Goal: Task Accomplishment & Management: Manage account settings

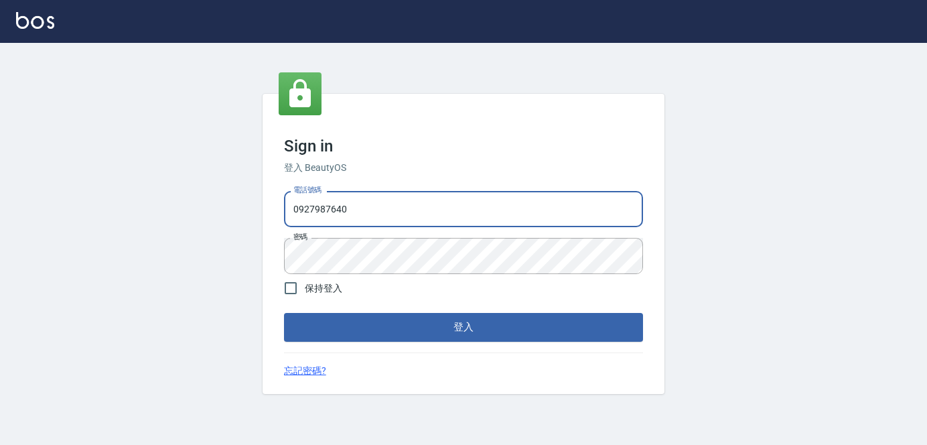
click at [425, 212] on input "0927987640" at bounding box center [463, 209] width 359 height 36
drag, startPoint x: 425, startPoint y: 211, endPoint x: 316, endPoint y: 229, distance: 110.0
click at [316, 229] on div "電話號碼 [PHONE_NUMBER] 電話號碼 密碼 密碼" at bounding box center [464, 233] width 370 height 94
click at [397, 198] on input "0927987640" at bounding box center [463, 209] width 359 height 36
type input "0"
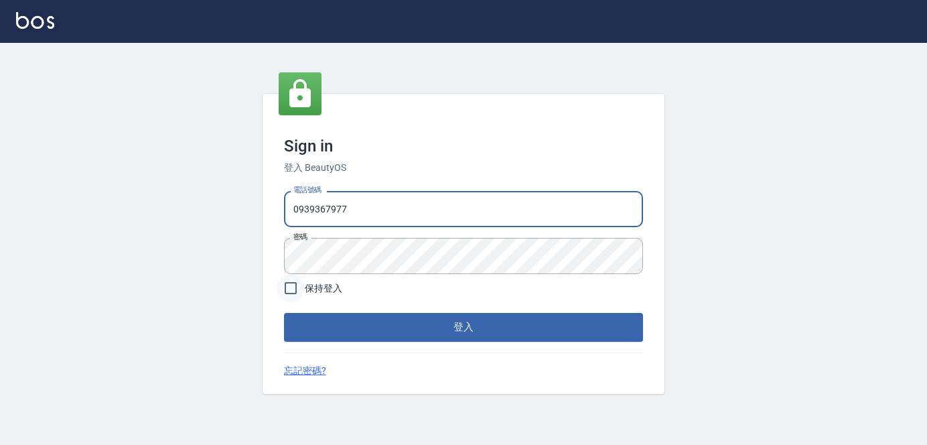
type input "0939367977"
click at [255, 273] on div "Sign in 登入 BeautyOS 電話號碼 [PHONE_NUMBER] 電話號碼 密碼 密碼 保持登入 登入 忘記密碼?" at bounding box center [463, 244] width 927 height 402
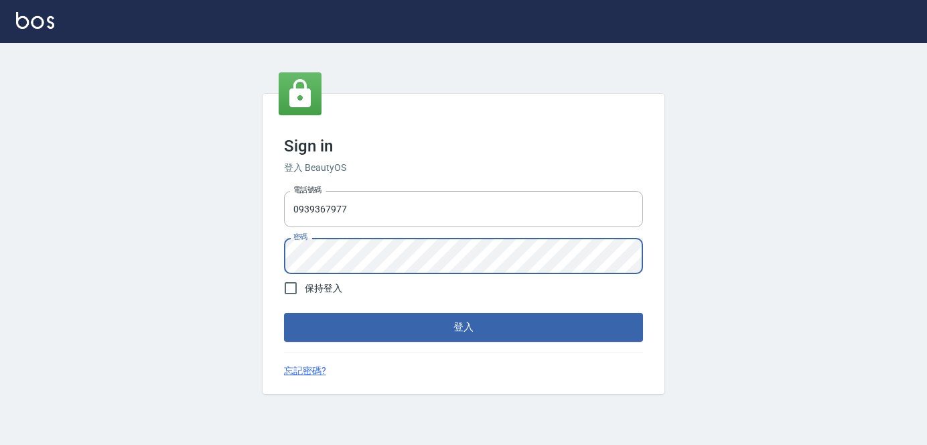
click at [381, 344] on div "Sign in 登入 BeautyOS 電話號碼 [PHONE_NUMBER] 電話號碼 密碼 密碼 保持登入 登入 忘記密碼?" at bounding box center [464, 243] width 402 height 299
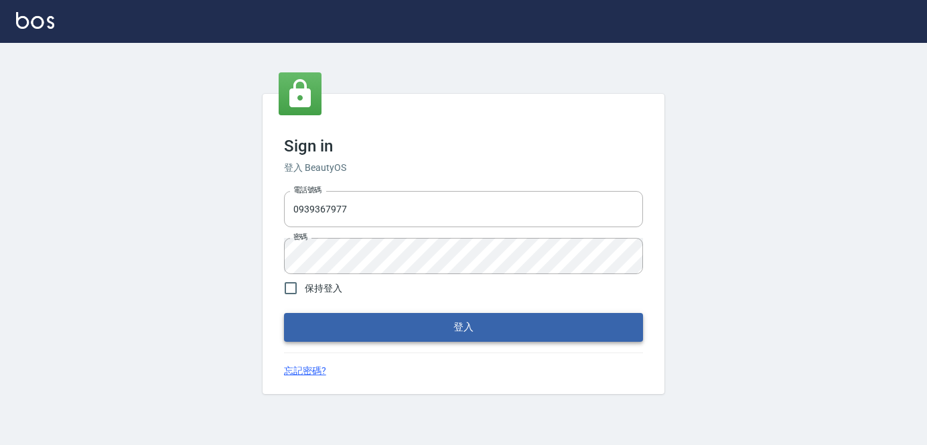
click at [400, 319] on button "登入" at bounding box center [463, 327] width 359 height 28
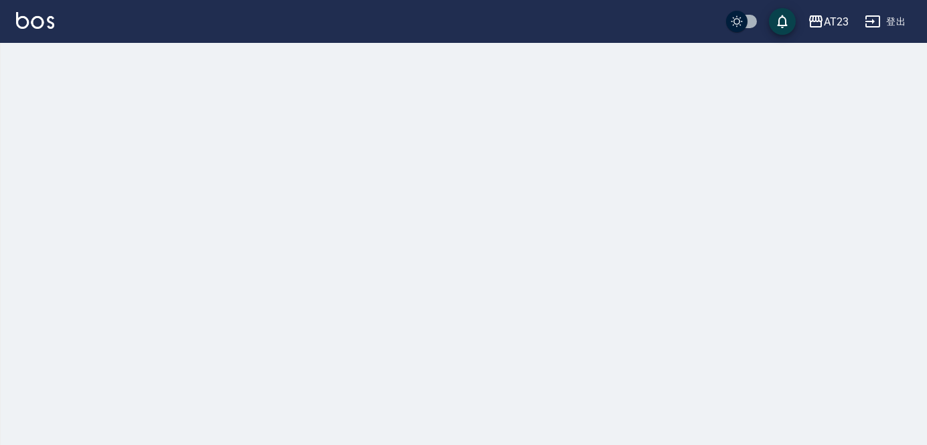
click at [446, 317] on div at bounding box center [463, 222] width 927 height 445
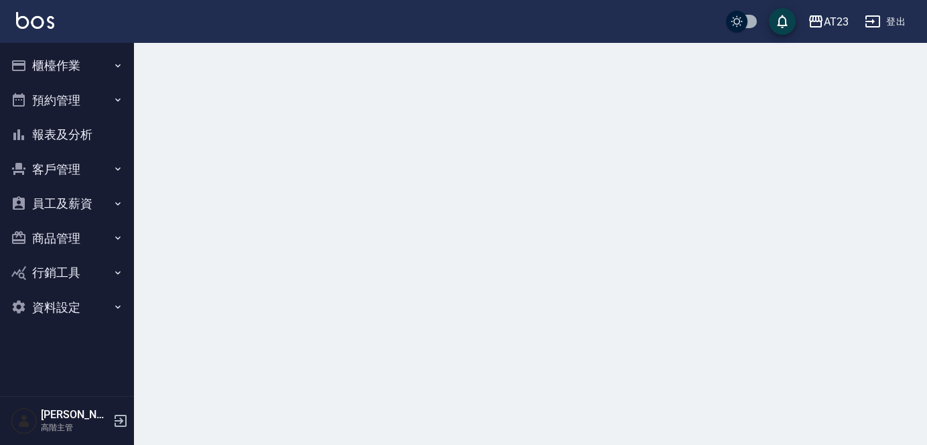
click at [443, 331] on div at bounding box center [463, 222] width 927 height 445
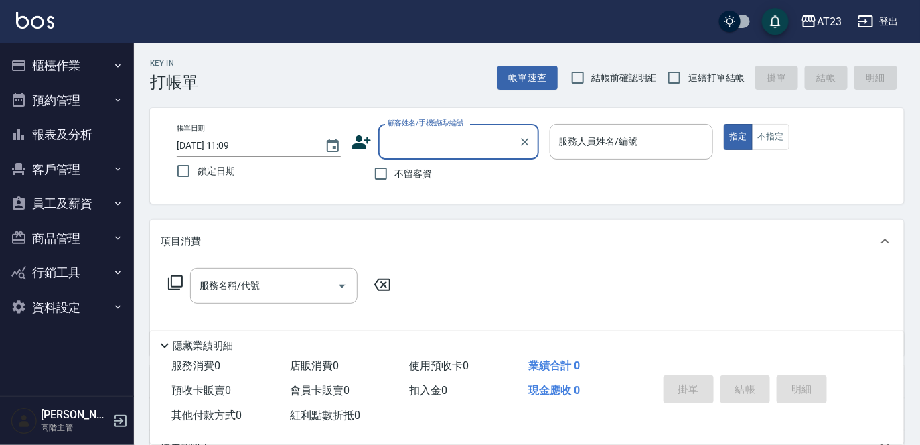
click at [461, 331] on div "隱藏業績明細" at bounding box center [527, 342] width 754 height 23
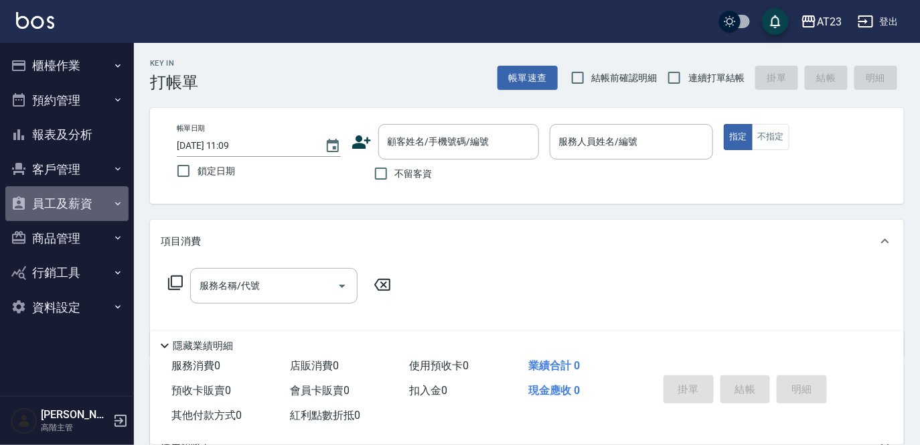
click at [66, 208] on button "員工及薪資" at bounding box center [66, 203] width 123 height 35
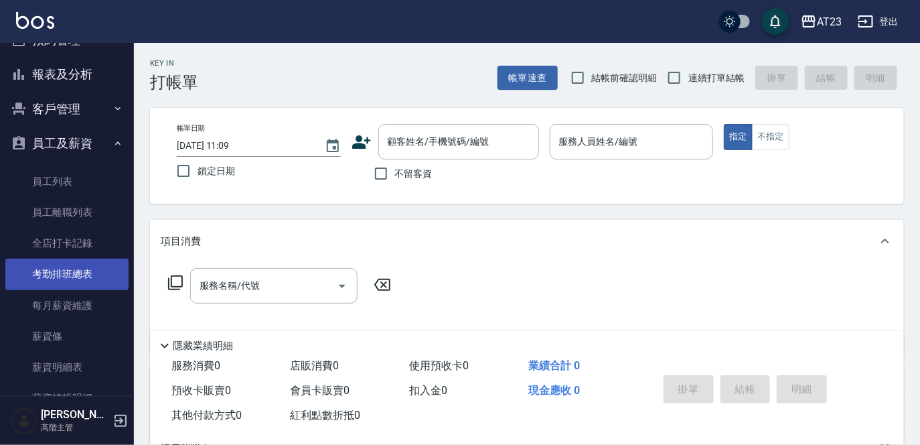
scroll to position [121, 0]
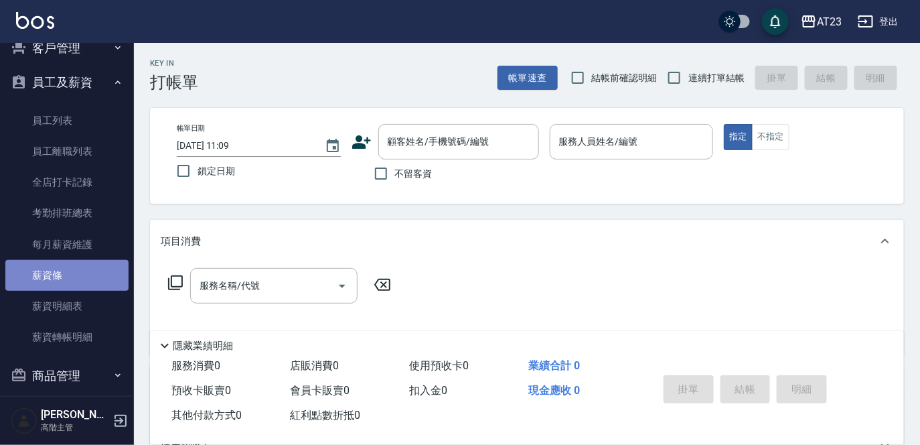
click at [81, 284] on link "薪資條" at bounding box center [66, 275] width 123 height 31
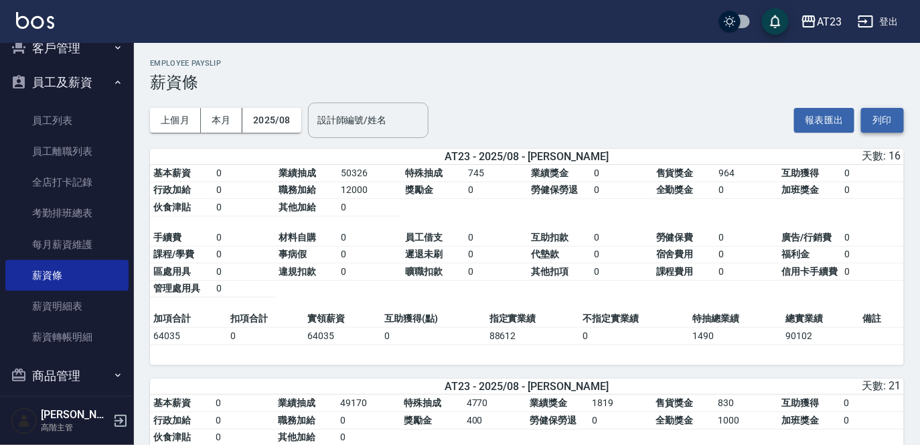
click at [871, 132] on button "列印" at bounding box center [882, 120] width 43 height 25
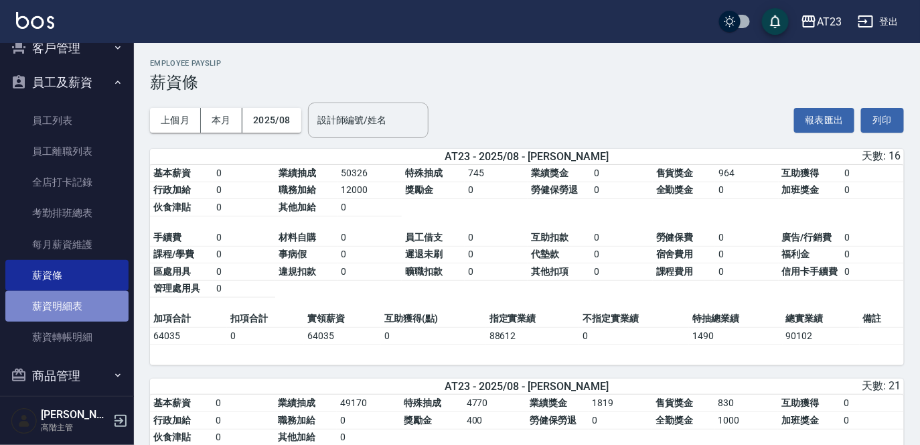
click at [85, 315] on link "薪資明細表" at bounding box center [66, 306] width 123 height 31
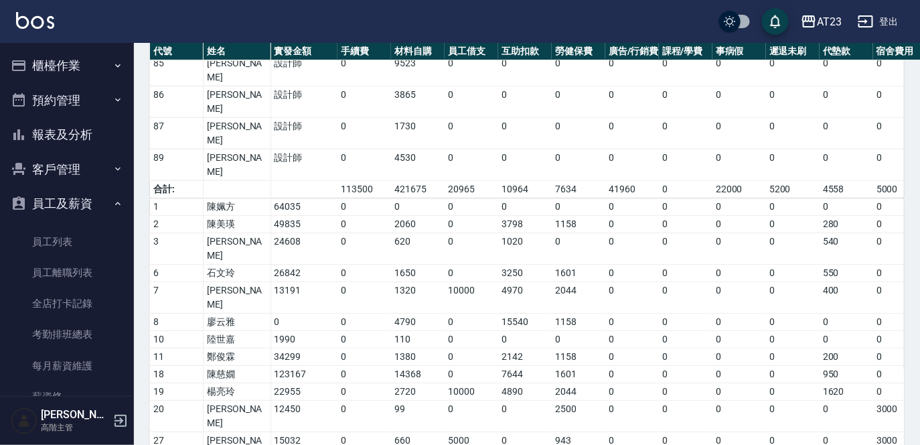
click at [138, 81] on div "AT23 2025-08 薪資明細表 列印時間： [DATE][PHONE_NUMBER]:11 Designer Salary Detail Report …" at bounding box center [527, 149] width 786 height 1359
click at [64, 66] on button "櫃檯作業" at bounding box center [66, 65] width 123 height 35
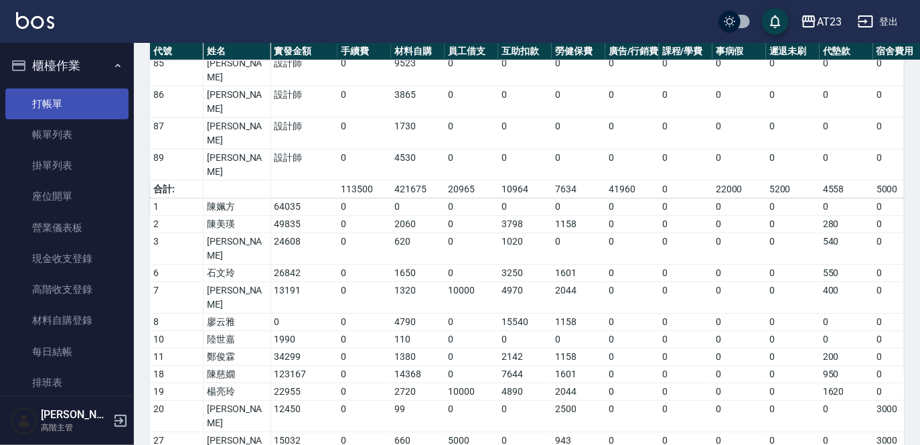
click at [50, 109] on link "打帳單" at bounding box center [66, 103] width 123 height 31
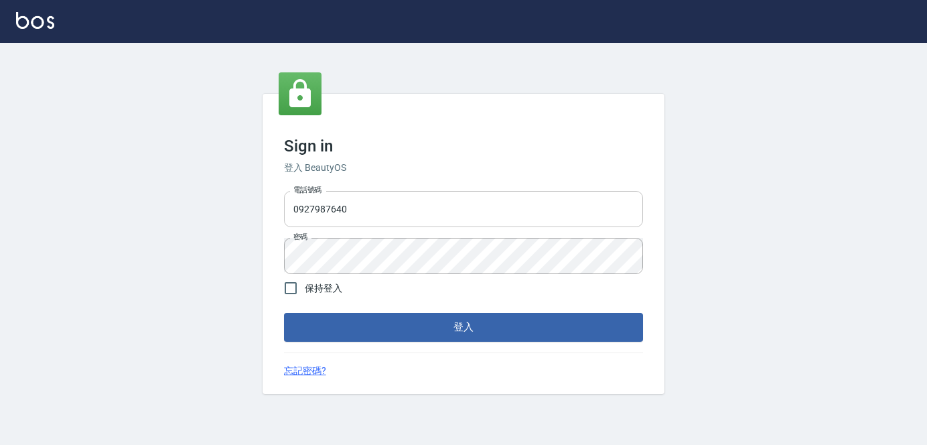
click at [419, 209] on input "0927987640" at bounding box center [463, 209] width 359 height 36
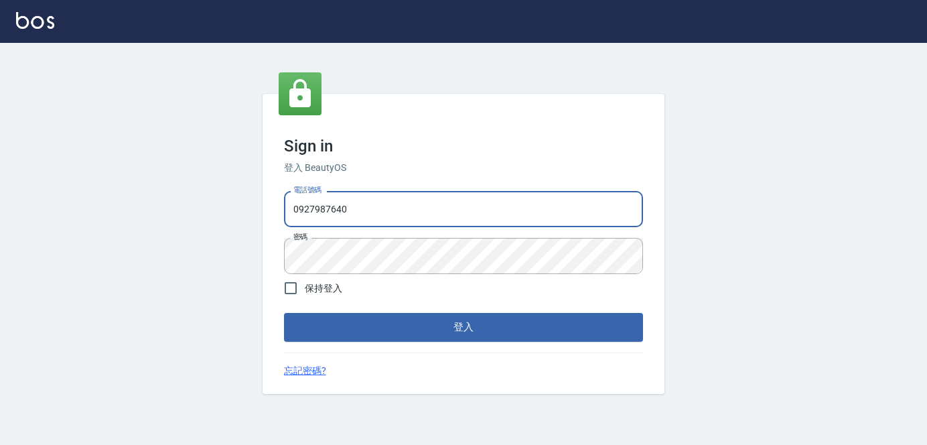
drag, startPoint x: 389, startPoint y: 202, endPoint x: 79, endPoint y: 201, distance: 310.1
click at [80, 201] on div "Sign in 登入 BeautyOS 電話號碼 0927987640 電話號碼 密碼 密碼 保持登入 登入 忘記密碼?" at bounding box center [463, 244] width 927 height 402
type input "0939367977"
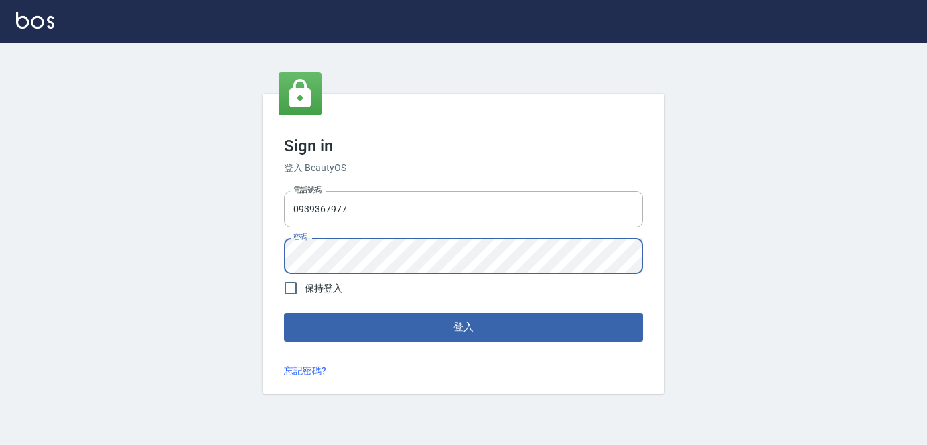
click at [225, 253] on div "Sign in 登入 BeautyOS 電話號碼 [PHONE_NUMBER] 電話號碼 密碼 密碼 保持登入 登入 忘記密碼?" at bounding box center [463, 244] width 927 height 402
click at [508, 327] on button "登入" at bounding box center [463, 327] width 359 height 28
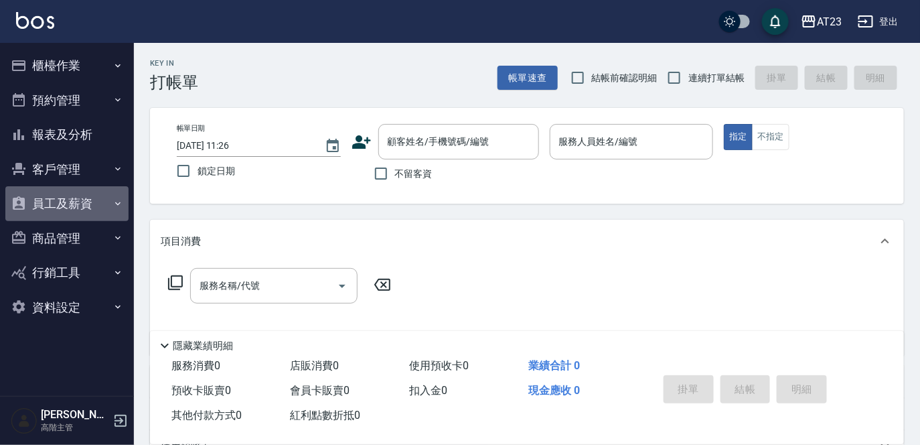
click at [84, 206] on button "員工及薪資" at bounding box center [66, 203] width 123 height 35
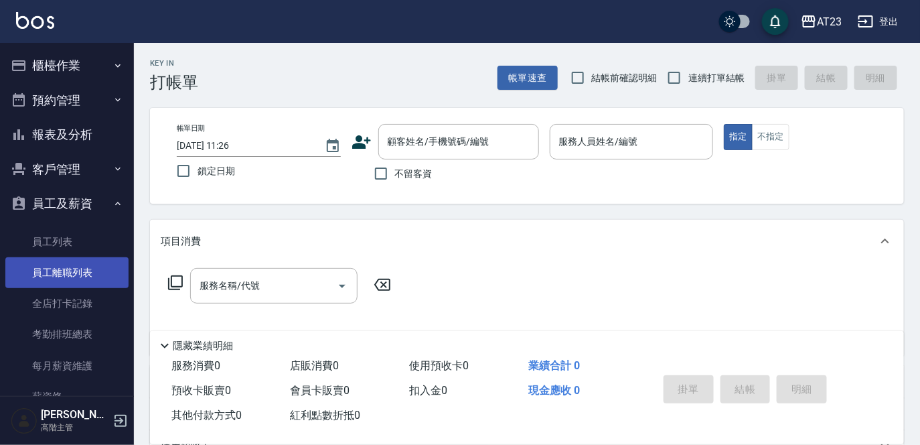
scroll to position [182, 0]
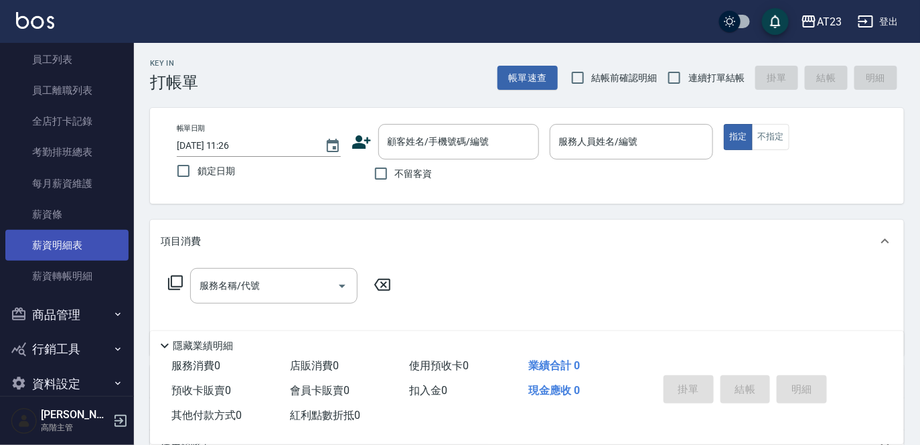
click at [77, 241] on link "薪資明細表" at bounding box center [66, 245] width 123 height 31
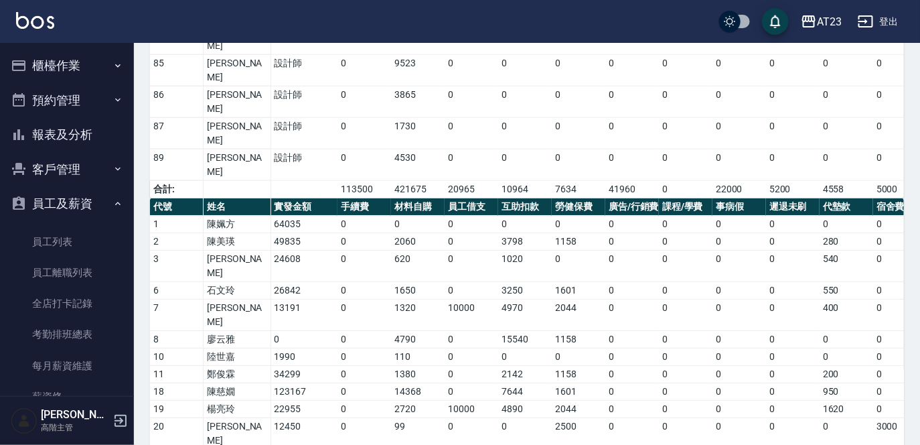
scroll to position [208, 0]
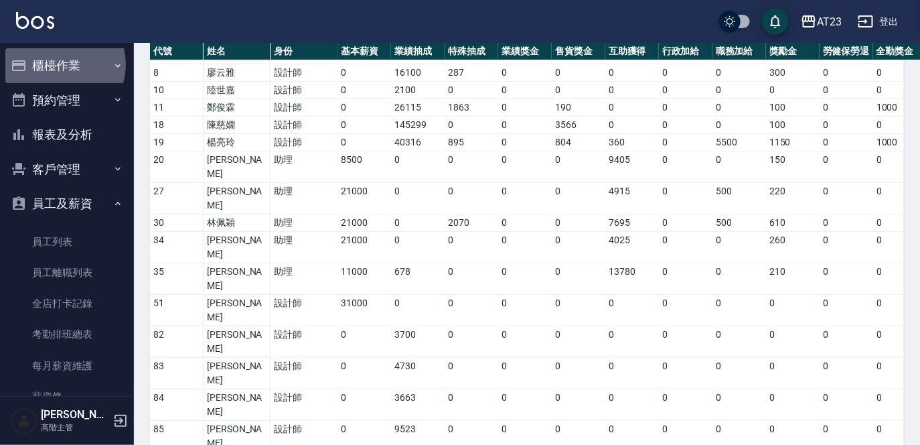
click at [58, 64] on button "櫃檯作業" at bounding box center [66, 65] width 123 height 35
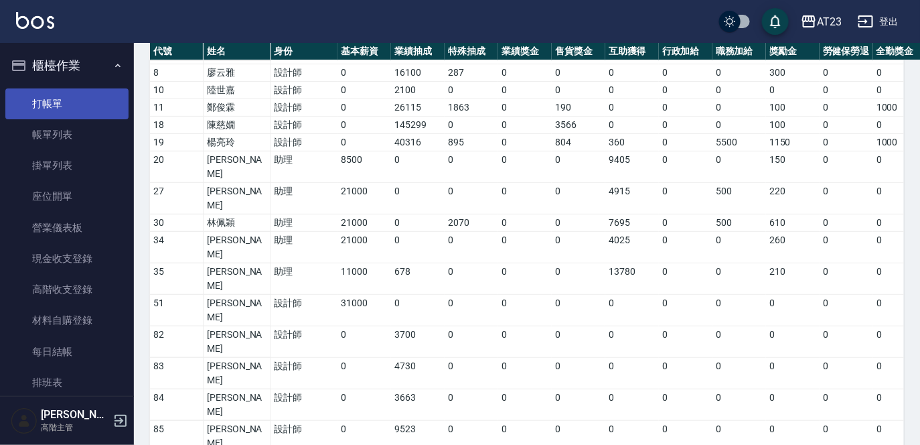
click at [50, 108] on link "打帳單" at bounding box center [66, 103] width 123 height 31
